Goal: Information Seeking & Learning: Learn about a topic

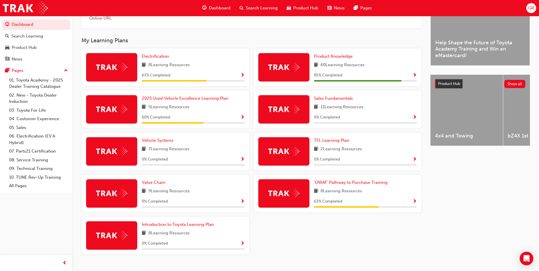
scroll to position [178, 0]
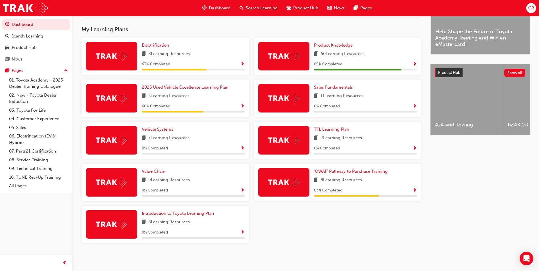
click at [370, 171] on span "'OWAF' Pathway to Purchase Training" at bounding box center [351, 171] width 74 height 5
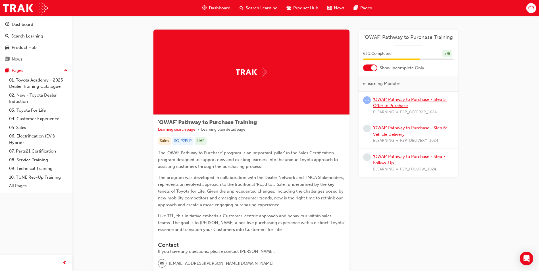
click at [377, 100] on link "'OWAF' Pathway to Purchase - Step 5: Offer to Purchase" at bounding box center [410, 103] width 74 height 12
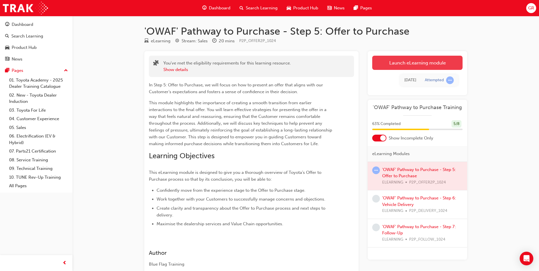
click at [390, 62] on link "Launch eLearning module" at bounding box center [417, 63] width 90 height 14
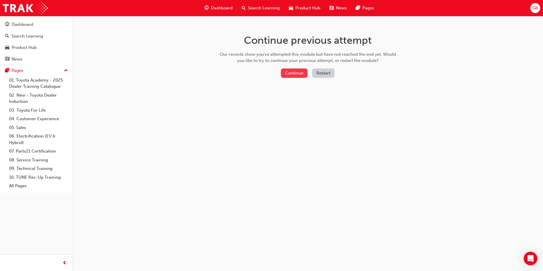
click at [294, 74] on button "Continue" at bounding box center [294, 72] width 27 height 9
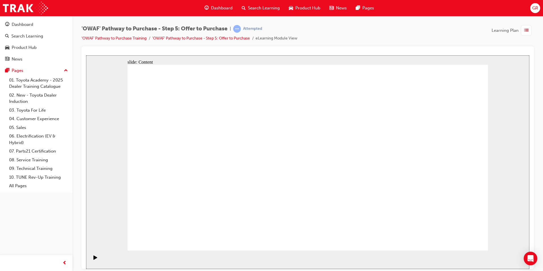
drag, startPoint x: 453, startPoint y: 232, endPoint x: 491, endPoint y: 233, distance: 38.3
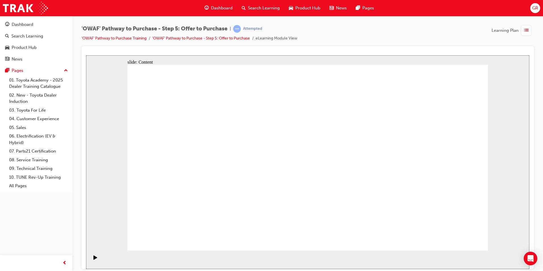
drag, startPoint x: 442, startPoint y: 242, endPoint x: 460, endPoint y: 235, distance: 18.9
drag, startPoint x: 463, startPoint y: 243, endPoint x: 462, endPoint y: 238, distance: 4.8
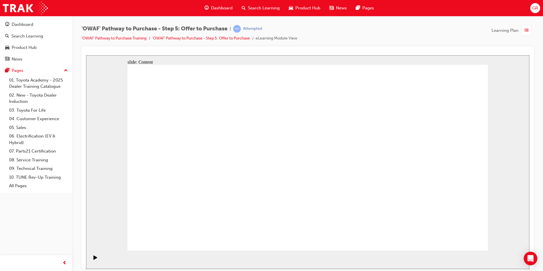
click at [95, 259] on icon "Play (Ctrl+Alt+P)" at bounding box center [95, 257] width 4 height 4
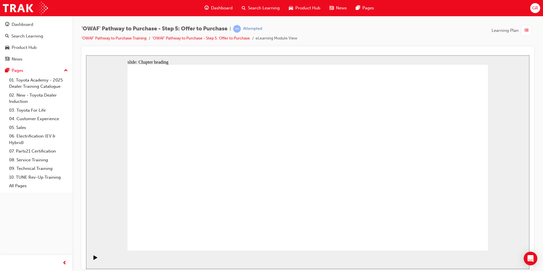
click at [91, 259] on div "Play (Ctrl+Alt+P)" at bounding box center [96, 260] width 10 height 10
click at [93, 259] on icon "Play (Ctrl+Alt+P)" at bounding box center [95, 257] width 4 height 4
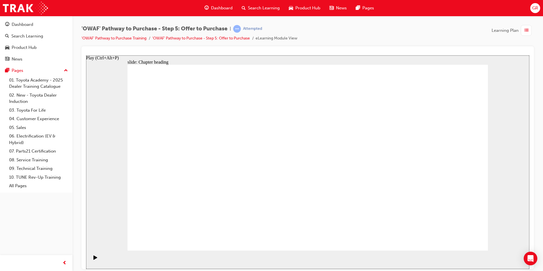
click at [93, 259] on icon "Play (Ctrl+Alt+P)" at bounding box center [95, 257] width 4 height 4
click at [432, 40] on div "'OWAF' Pathway to Purchase - Step 5: Offer to Purchase | Attempted 'OWAF' Pathw…" at bounding box center [307, 35] width 452 height 21
click at [93, 259] on icon "Play (Ctrl+Alt+P)" at bounding box center [95, 257] width 4 height 4
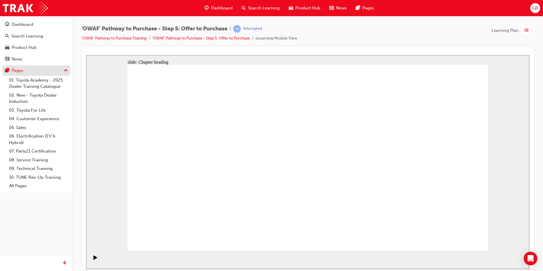
click at [16, 70] on div "Pages" at bounding box center [18, 70] width 12 height 7
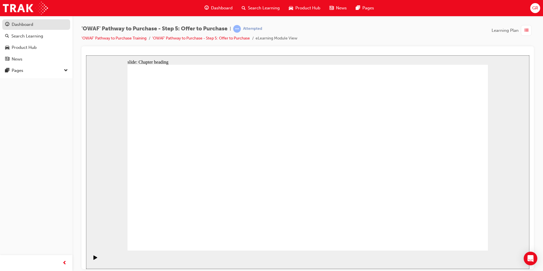
click at [18, 21] on link "Dashboard" at bounding box center [36, 24] width 68 height 11
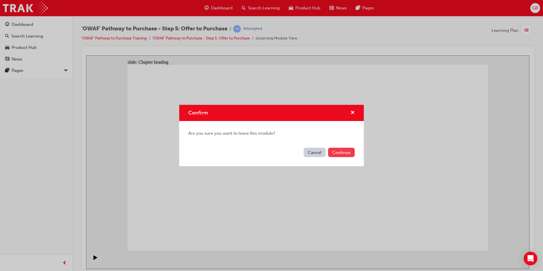
click at [337, 152] on button "Continue" at bounding box center [341, 152] width 27 height 9
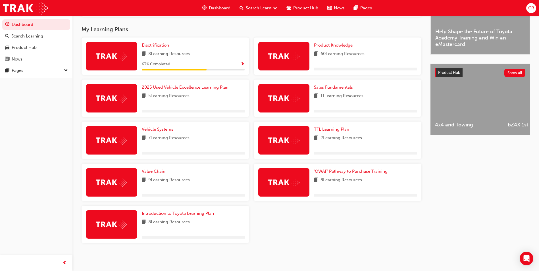
scroll to position [178, 0]
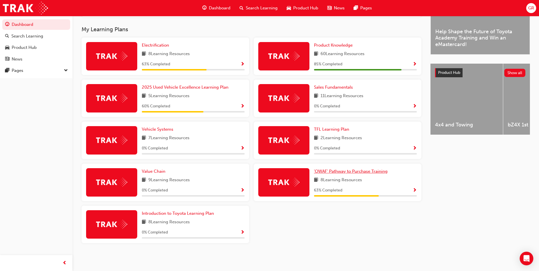
click at [346, 171] on span "'OWAF' Pathway to Purchase Training" at bounding box center [351, 171] width 74 height 5
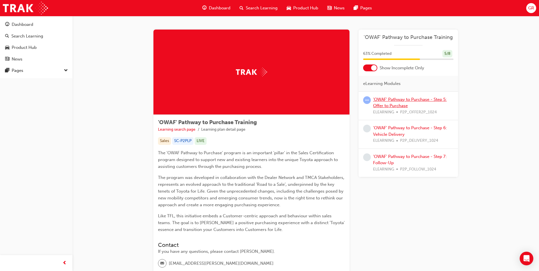
click at [391, 103] on link "'OWAF' Pathway to Purchase - Step 5: Offer to Purchase" at bounding box center [410, 103] width 74 height 12
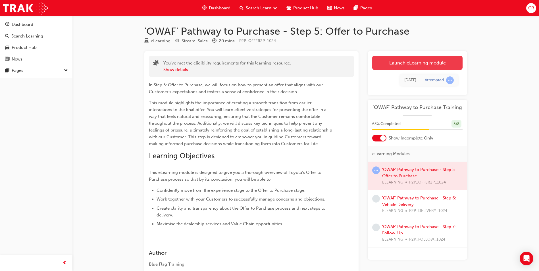
click at [412, 64] on link "Launch eLearning module" at bounding box center [417, 63] width 90 height 14
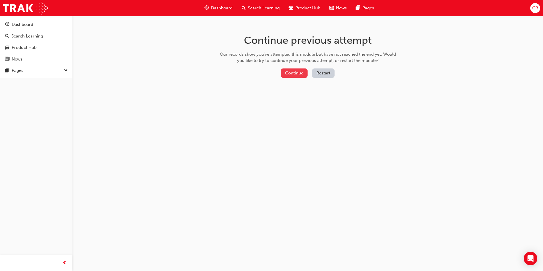
click at [298, 74] on button "Continue" at bounding box center [294, 72] width 27 height 9
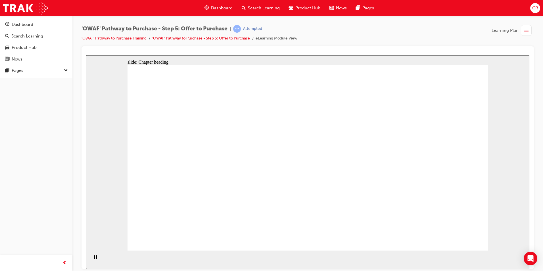
drag, startPoint x: 216, startPoint y: 118, endPoint x: 189, endPoint y: 114, distance: 27.0
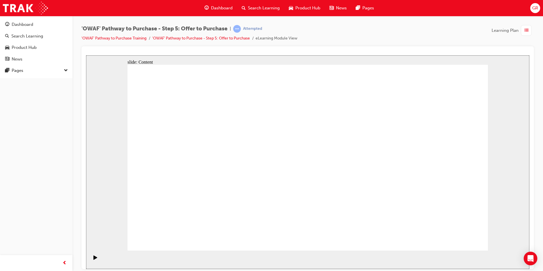
drag, startPoint x: 195, startPoint y: 171, endPoint x: 200, endPoint y: 148, distance: 23.7
drag, startPoint x: 200, startPoint y: 148, endPoint x: 201, endPoint y: 129, distance: 18.5
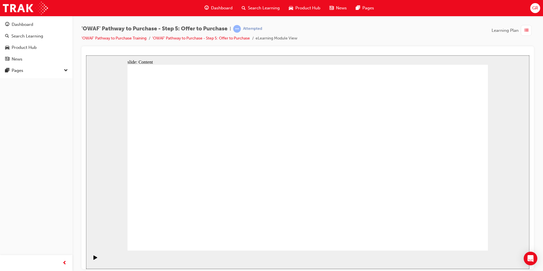
drag, startPoint x: 367, startPoint y: 149, endPoint x: 396, endPoint y: 148, distance: 29.2
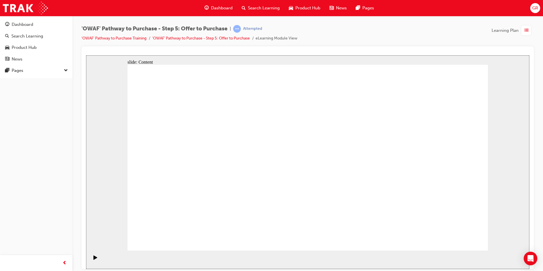
drag, startPoint x: 441, startPoint y: 233, endPoint x: 459, endPoint y: 236, distance: 17.7
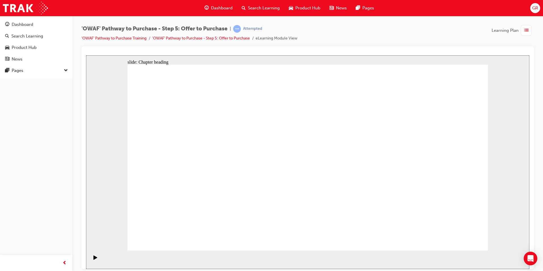
drag, startPoint x: 286, startPoint y: 132, endPoint x: 272, endPoint y: 127, distance: 14.6
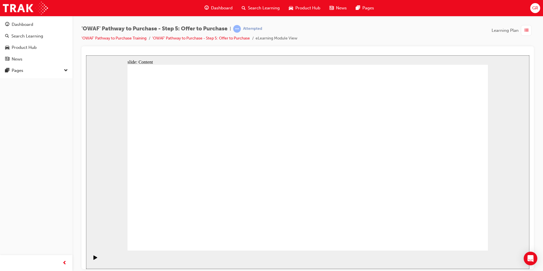
drag, startPoint x: 396, startPoint y: 120, endPoint x: 400, endPoint y: 120, distance: 3.7
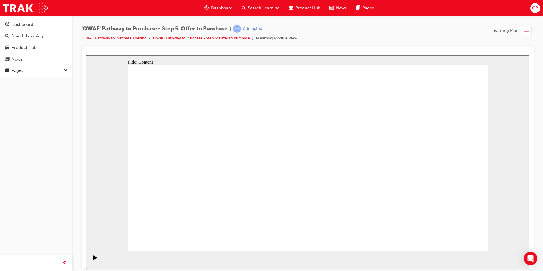
drag, startPoint x: 424, startPoint y: 119, endPoint x: 427, endPoint y: 120, distance: 3.4
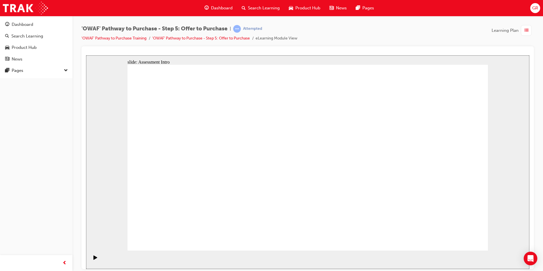
drag, startPoint x: 333, startPoint y: 120, endPoint x: 278, endPoint y: 119, distance: 55.1
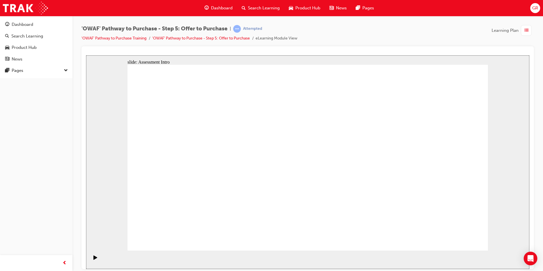
drag, startPoint x: 278, startPoint y: 119, endPoint x: 435, endPoint y: 171, distance: 165.2
drag, startPoint x: 459, startPoint y: 237, endPoint x: 513, endPoint y: 236, distance: 53.7
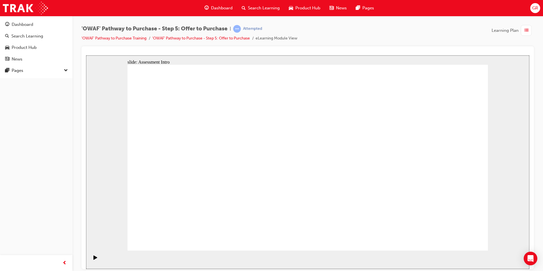
drag, startPoint x: 266, startPoint y: 123, endPoint x: 273, endPoint y: 123, distance: 7.4
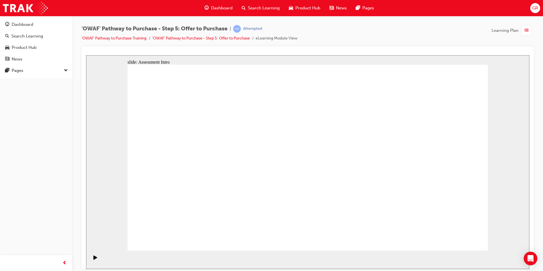
click at [527, 124] on div "slide: Assessment Intro Rectangle 1 Key messages to take away Rectangle 2 • It'…" at bounding box center [307, 162] width 443 height 214
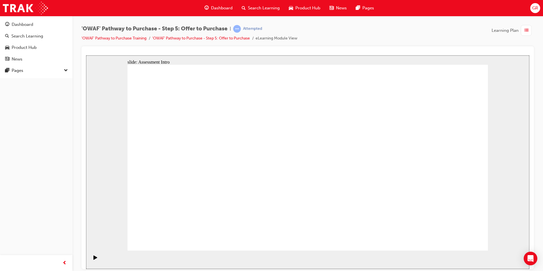
drag, startPoint x: 444, startPoint y: 241, endPoint x: 248, endPoint y: 218, distance: 197.2
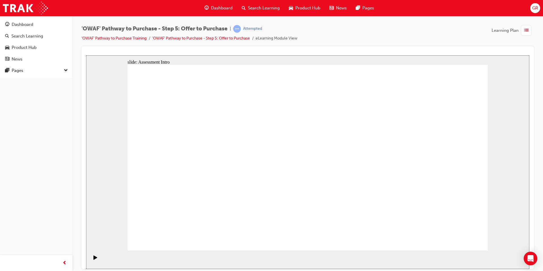
click at [11, 76] on div "Dashboard Search Learning Product Hub News Pages Pages" at bounding box center [36, 47] width 72 height 62
click at [237, 39] on link "'OWAF' Pathway to Purchase - Step 5: Offer to Purchase" at bounding box center [201, 38] width 98 height 5
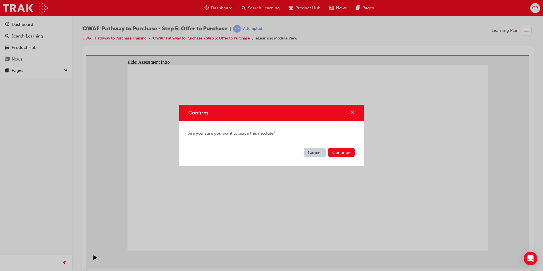
click at [353, 112] on span "cross-icon" at bounding box center [352, 112] width 4 height 5
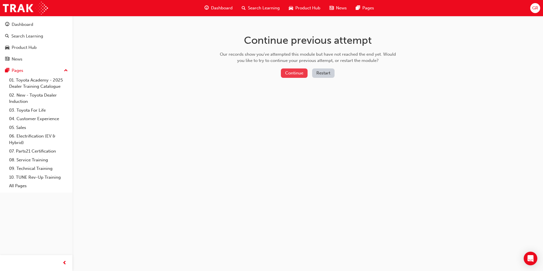
click at [296, 72] on button "Continue" at bounding box center [294, 72] width 27 height 9
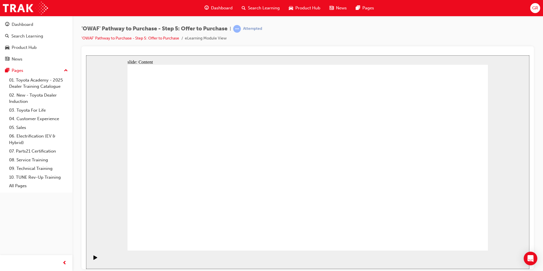
drag, startPoint x: 325, startPoint y: 123, endPoint x: 355, endPoint y: 123, distance: 29.2
drag, startPoint x: 355, startPoint y: 123, endPoint x: 359, endPoint y: 123, distance: 4.0
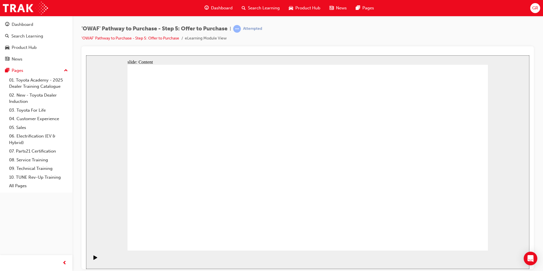
drag, startPoint x: 475, startPoint y: 242, endPoint x: 468, endPoint y: 239, distance: 7.2
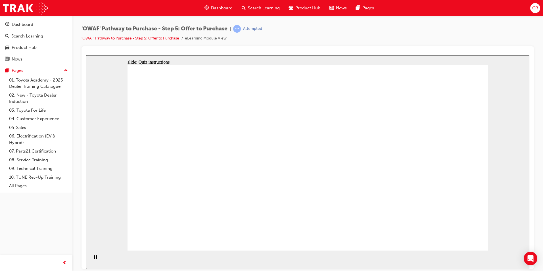
radio input "false"
radio input "true"
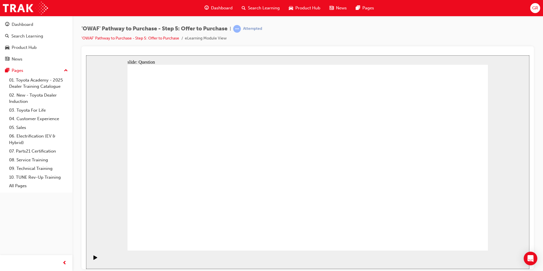
radio input "true"
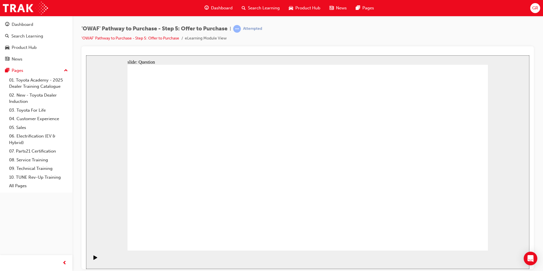
drag, startPoint x: 443, startPoint y: 151, endPoint x: 206, endPoint y: 198, distance: 241.0
drag, startPoint x: 405, startPoint y: 145, endPoint x: 293, endPoint y: 192, distance: 122.1
drag, startPoint x: 293, startPoint y: 148, endPoint x: 300, endPoint y: 153, distance: 9.1
drag, startPoint x: 184, startPoint y: 152, endPoint x: 190, endPoint y: 154, distance: 5.9
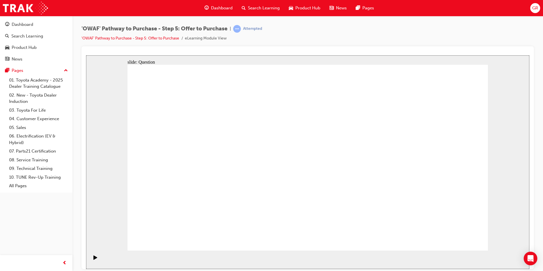
drag, startPoint x: 175, startPoint y: 152, endPoint x: 359, endPoint y: 197, distance: 189.8
drag, startPoint x: 290, startPoint y: 148, endPoint x: 429, endPoint y: 196, distance: 147.5
drag, startPoint x: 438, startPoint y: 152, endPoint x: 222, endPoint y: 180, distance: 217.9
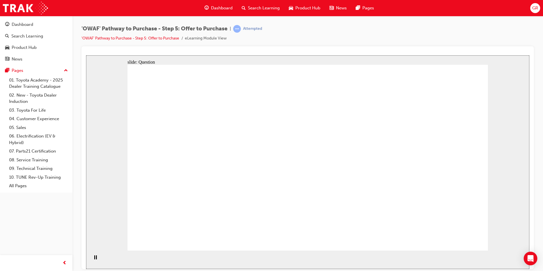
drag, startPoint x: 362, startPoint y: 147, endPoint x: 299, endPoint y: 159, distance: 64.3
drag, startPoint x: 235, startPoint y: 167, endPoint x: 189, endPoint y: 162, distance: 45.5
drag, startPoint x: 311, startPoint y: 154, endPoint x: 284, endPoint y: 140, distance: 31.1
drag, startPoint x: 199, startPoint y: 163, endPoint x: 211, endPoint y: 148, distance: 18.9
drag, startPoint x: 373, startPoint y: 173, endPoint x: 280, endPoint y: 167, distance: 93.6
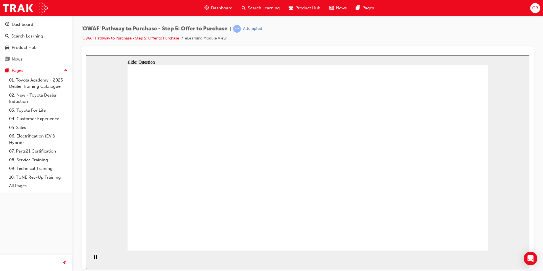
drag, startPoint x: 436, startPoint y: 173, endPoint x: 286, endPoint y: 192, distance: 151.2
drag, startPoint x: 391, startPoint y: 203, endPoint x: 220, endPoint y: 174, distance: 173.1
drag, startPoint x: 459, startPoint y: 208, endPoint x: 210, endPoint y: 210, distance: 248.7
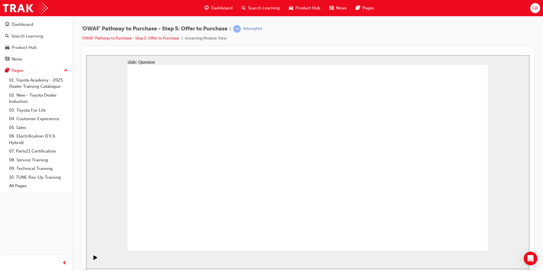
checkbox input "true"
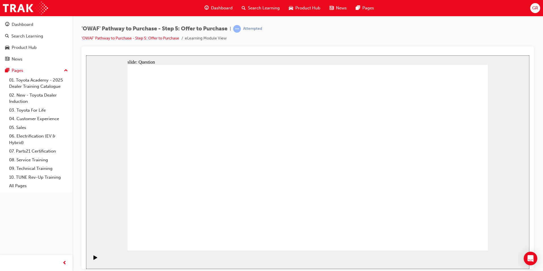
checkbox input "true"
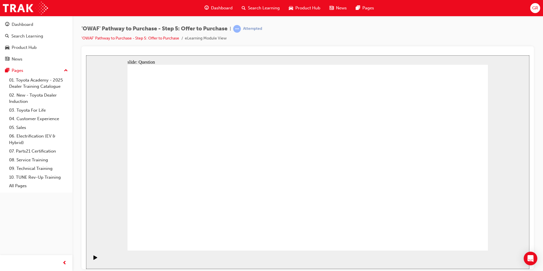
checkbox input "true"
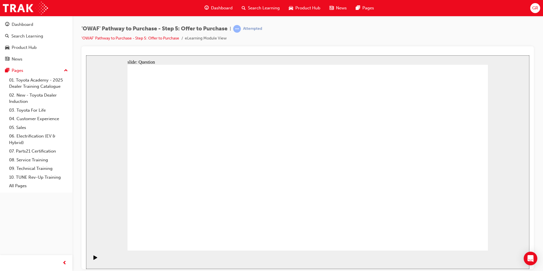
radio input "false"
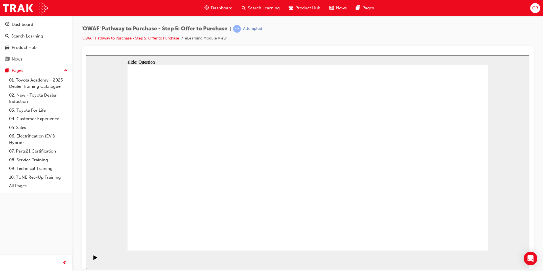
radio input "false"
radio input "true"
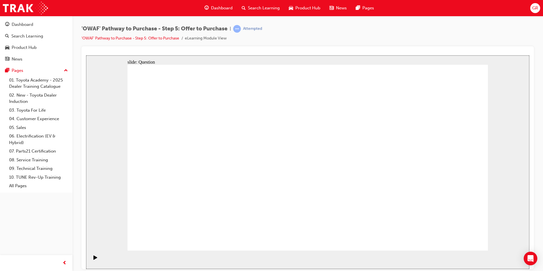
radio input "true"
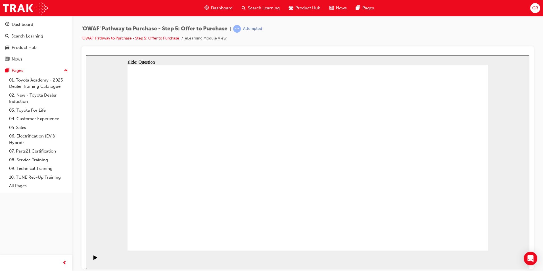
drag, startPoint x: 376, startPoint y: 145, endPoint x: 257, endPoint y: 194, distance: 128.2
drag, startPoint x: 458, startPoint y: 150, endPoint x: 210, endPoint y: 198, distance: 252.8
drag, startPoint x: 172, startPoint y: 152, endPoint x: 346, endPoint y: 202, distance: 181.3
drag, startPoint x: 274, startPoint y: 154, endPoint x: 417, endPoint y: 200, distance: 150.0
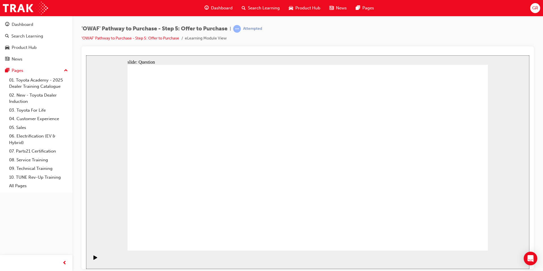
drag, startPoint x: 375, startPoint y: 149, endPoint x: 186, endPoint y: 147, distance: 189.1
drag, startPoint x: 399, startPoint y: 178, endPoint x: 301, endPoint y: 145, distance: 103.4
drag, startPoint x: 431, startPoint y: 149, endPoint x: 180, endPoint y: 171, distance: 251.4
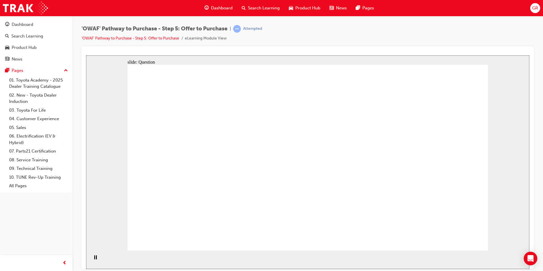
drag, startPoint x: 440, startPoint y: 174, endPoint x: 189, endPoint y: 193, distance: 251.5
drag, startPoint x: 378, startPoint y: 204, endPoint x: 281, endPoint y: 170, distance: 103.1
drag, startPoint x: 451, startPoint y: 203, endPoint x: 294, endPoint y: 197, distance: 156.8
drag, startPoint x: 446, startPoint y: 234, endPoint x: 476, endPoint y: 238, distance: 29.9
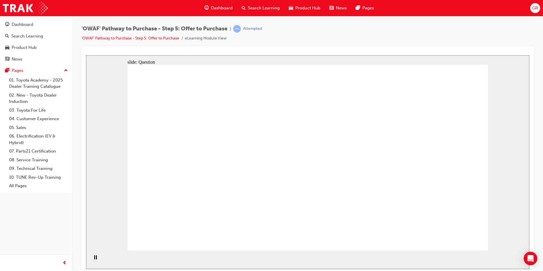
drag, startPoint x: 443, startPoint y: 179, endPoint x: 403, endPoint y: 182, distance: 40.5
checkbox input "true"
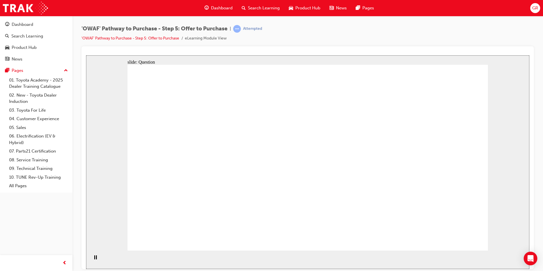
checkbox input "true"
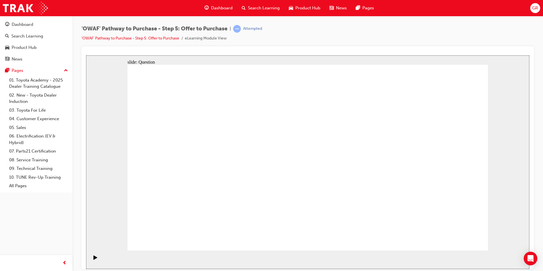
checkbox input "true"
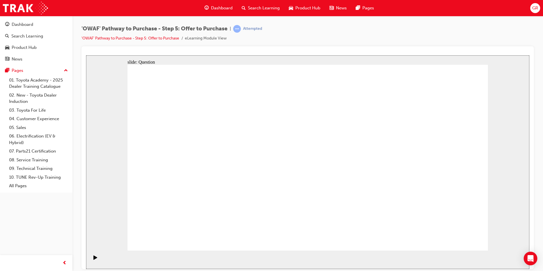
checkbox input "false"
radio input "true"
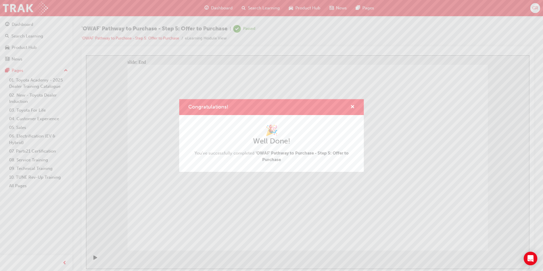
click at [350, 105] on div "Congratulations!" at bounding box center [350, 107] width 9 height 7
click at [353, 106] on span "cross-icon" at bounding box center [352, 107] width 4 height 5
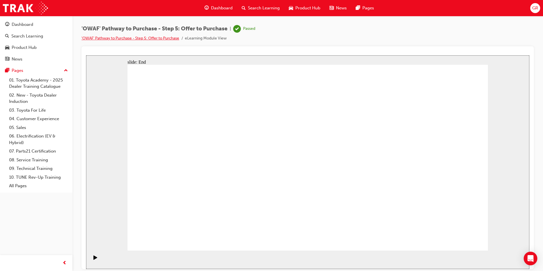
click at [152, 38] on link "'OWAF' Pathway to Purchase - Step 5: Offer to Purchase" at bounding box center [130, 38] width 98 height 5
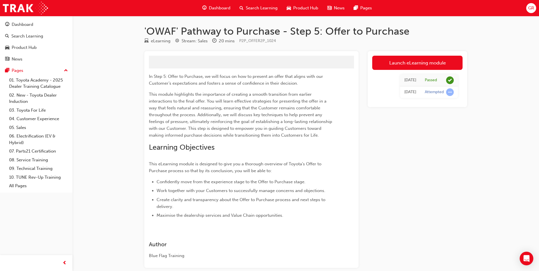
click at [208, 8] on div "Dashboard" at bounding box center [216, 8] width 37 height 12
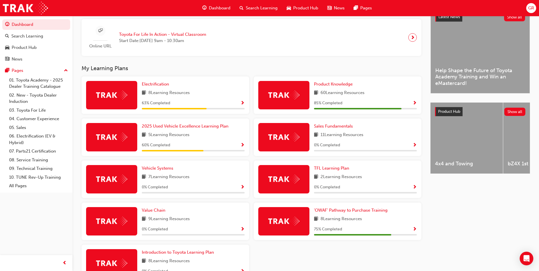
scroll to position [170, 0]
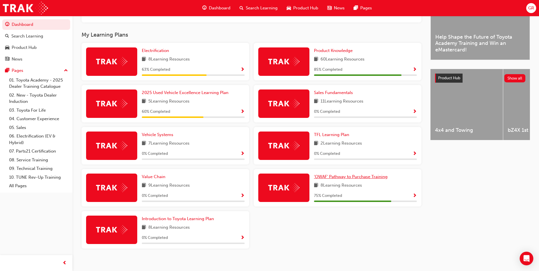
click at [330, 179] on span "'OWAF' Pathway to Purchase Training" at bounding box center [351, 176] width 74 height 5
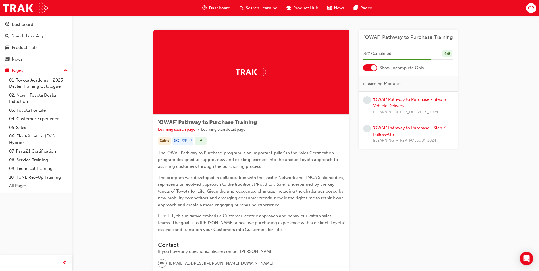
drag, startPoint x: 432, startPoint y: 213, endPoint x: 424, endPoint y: 158, distance: 54.8
click at [432, 213] on div "Learning Plan 'OWAF' Pathway to Purchase Training 75 % Completed 6 / 8 Show Inc…" at bounding box center [407, 168] width 99 height 276
click at [399, 101] on link "'OWAF' Pathway to Purchase - Step 6: Vehicle Delivery" at bounding box center [410, 103] width 74 height 12
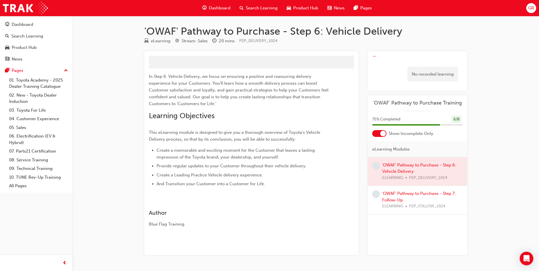
click at [401, 168] on div at bounding box center [416, 171] width 99 height 28
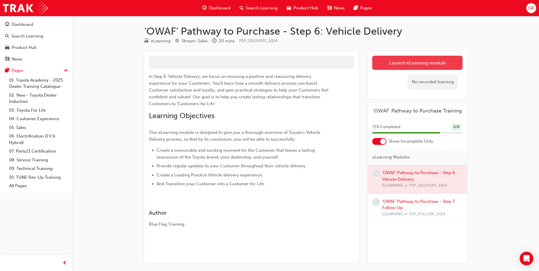
click at [410, 57] on link "Launch eLearning module" at bounding box center [417, 63] width 90 height 14
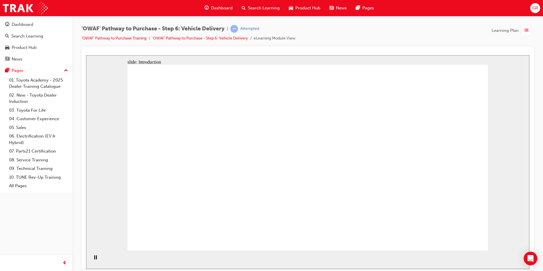
drag, startPoint x: 409, startPoint y: 120, endPoint x: 405, endPoint y: 125, distance: 6.8
drag, startPoint x: 407, startPoint y: 161, endPoint x: 391, endPoint y: 186, distance: 29.3
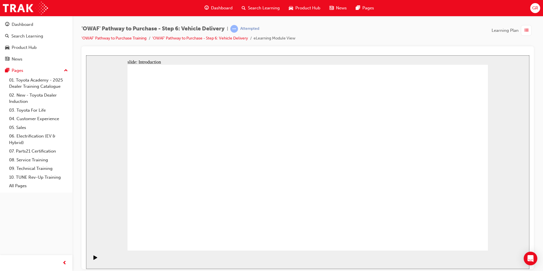
click at [93, 258] on icon "Play (Ctrl+Alt+P)" at bounding box center [95, 257] width 4 height 4
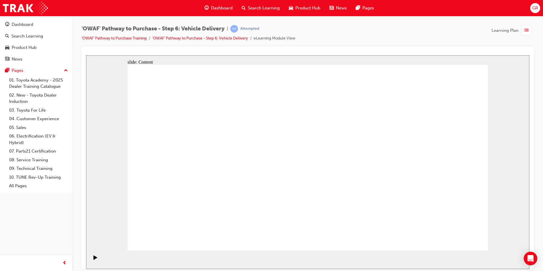
drag, startPoint x: 353, startPoint y: 152, endPoint x: 355, endPoint y: 173, distance: 21.2
drag, startPoint x: 262, startPoint y: 194, endPoint x: 317, endPoint y: 186, distance: 55.2
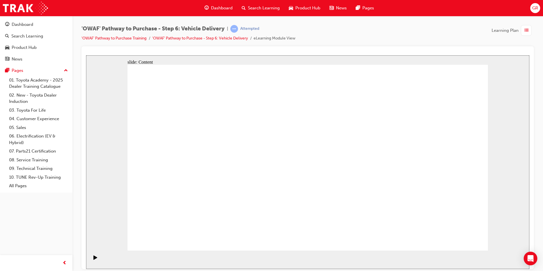
drag, startPoint x: 410, startPoint y: 180, endPoint x: 344, endPoint y: 143, distance: 75.9
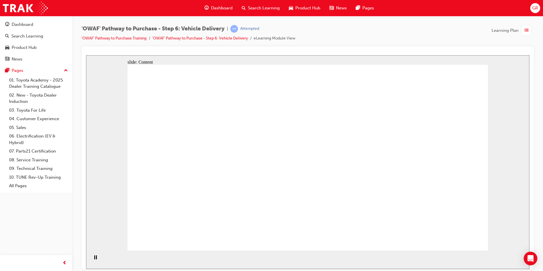
drag, startPoint x: 229, startPoint y: 124, endPoint x: 225, endPoint y: 150, distance: 26.7
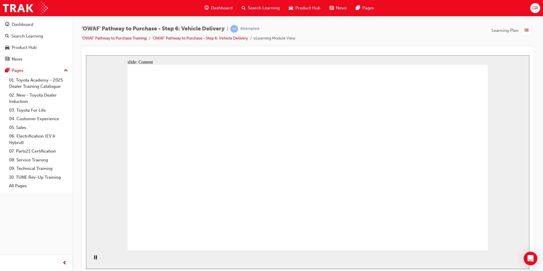
drag, startPoint x: 212, startPoint y: 196, endPoint x: 201, endPoint y: 209, distance: 16.4
drag, startPoint x: 237, startPoint y: 205, endPoint x: 230, endPoint y: 182, distance: 24.0
drag, startPoint x: 230, startPoint y: 164, endPoint x: 236, endPoint y: 135, distance: 29.3
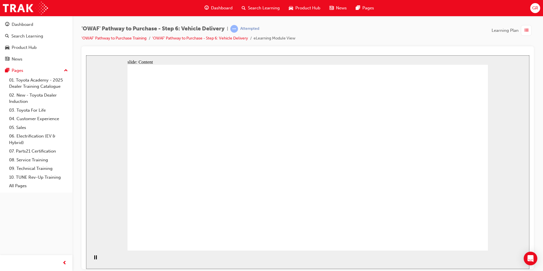
drag, startPoint x: 269, startPoint y: 171, endPoint x: 242, endPoint y: 129, distance: 49.3
drag, startPoint x: 242, startPoint y: 128, endPoint x: 235, endPoint y: 193, distance: 64.8
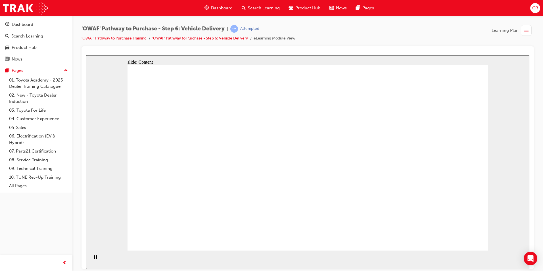
drag, startPoint x: 231, startPoint y: 198, endPoint x: 307, endPoint y: 200, distance: 75.8
drag, startPoint x: 401, startPoint y: 197, endPoint x: 393, endPoint y: 185, distance: 14.8
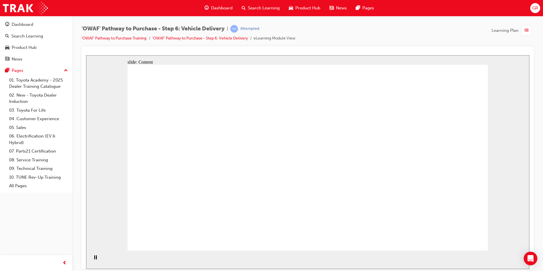
drag, startPoint x: 337, startPoint y: 207, endPoint x: 298, endPoint y: 181, distance: 46.5
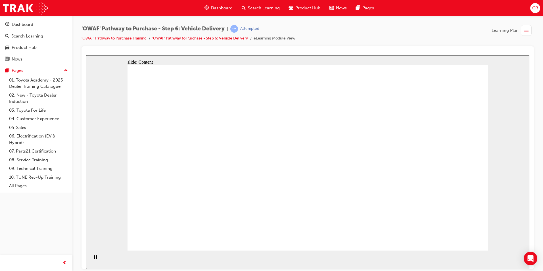
drag, startPoint x: 291, startPoint y: 171, endPoint x: 296, endPoint y: 158, distance: 13.4
drag, startPoint x: 311, startPoint y: 119, endPoint x: 339, endPoint y: 109, distance: 29.5
drag, startPoint x: 349, startPoint y: 106, endPoint x: 370, endPoint y: 112, distance: 21.8
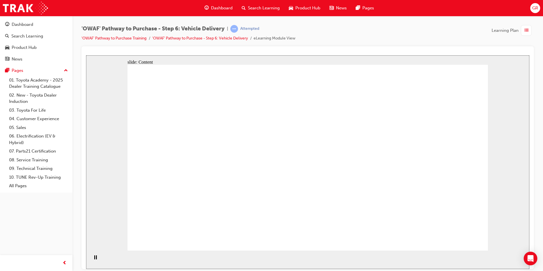
drag, startPoint x: 392, startPoint y: 122, endPoint x: 424, endPoint y: 158, distance: 47.7
drag, startPoint x: 425, startPoint y: 167, endPoint x: 404, endPoint y: 176, distance: 22.4
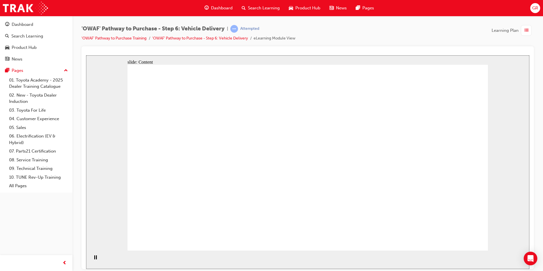
drag, startPoint x: 387, startPoint y: 203, endPoint x: 363, endPoint y: 208, distance: 23.7
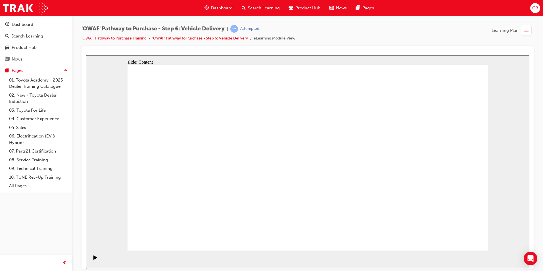
drag, startPoint x: 453, startPoint y: 160, endPoint x: 452, endPoint y: 167, distance: 7.7
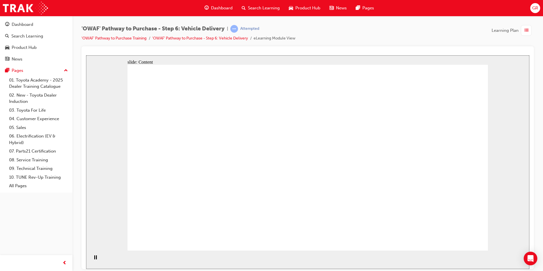
drag, startPoint x: 280, startPoint y: 142, endPoint x: 358, endPoint y: 143, distance: 77.8
drag, startPoint x: 358, startPoint y: 143, endPoint x: 237, endPoint y: 170, distance: 123.4
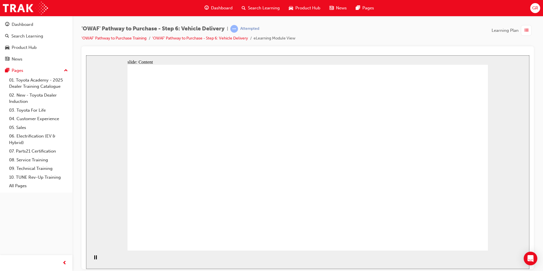
drag, startPoint x: 200, startPoint y: 179, endPoint x: 365, endPoint y: 191, distance: 165.4
